Goal: Information Seeking & Learning: Learn about a topic

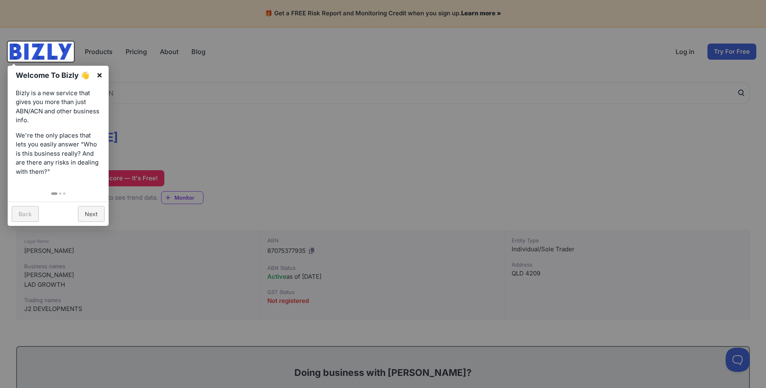
click at [99, 72] on link "×" at bounding box center [99, 75] width 18 height 18
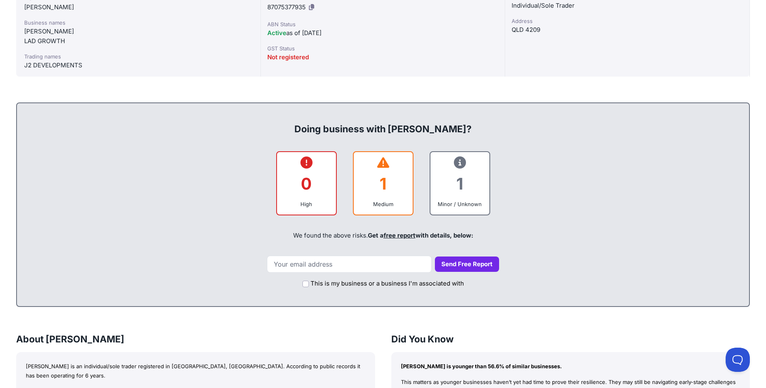
scroll to position [204, 0]
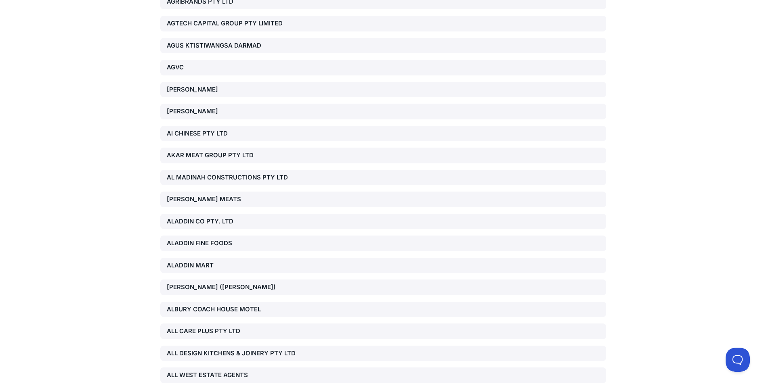
scroll to position [12947, 0]
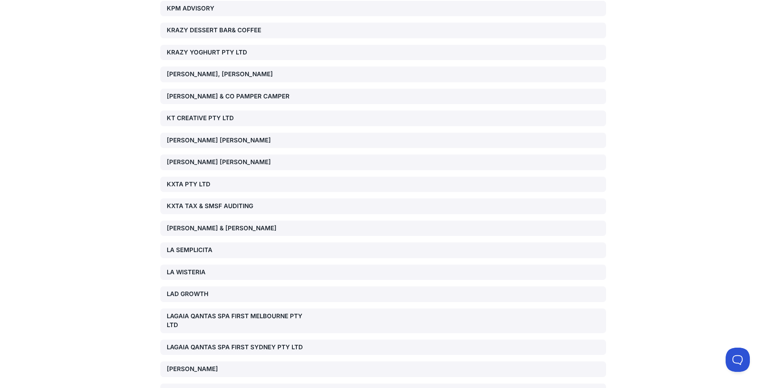
click at [203, 290] on div "LAD GROWTH" at bounding box center [238, 294] width 142 height 9
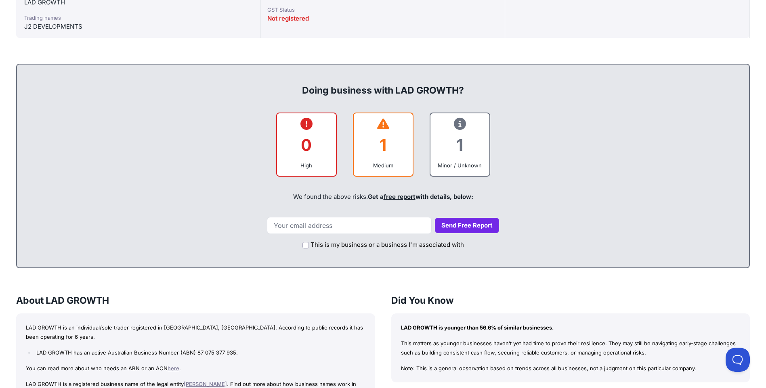
scroll to position [323, 0]
